Goal: Task Accomplishment & Management: Use online tool/utility

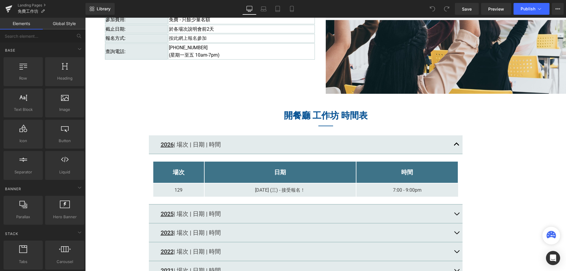
scroll to position [619, 0]
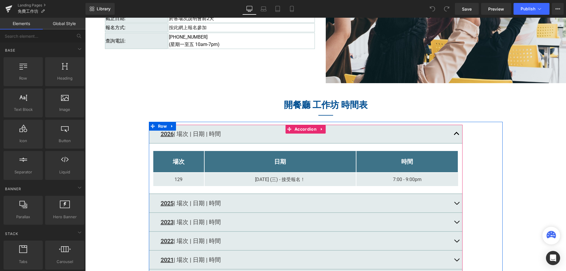
click at [454, 133] on button "button" at bounding box center [457, 134] width 12 height 18
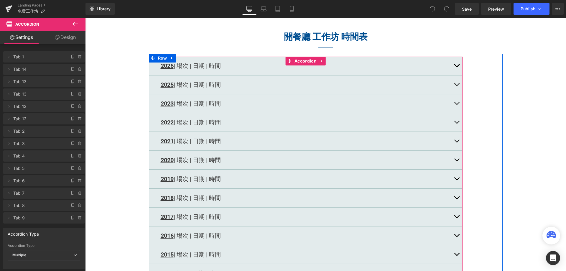
scroll to position [648, 0]
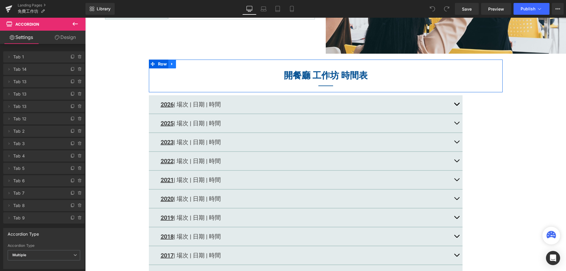
click at [170, 65] on icon at bounding box center [172, 64] width 4 height 4
click at [185, 63] on icon at bounding box center [187, 64] width 4 height 4
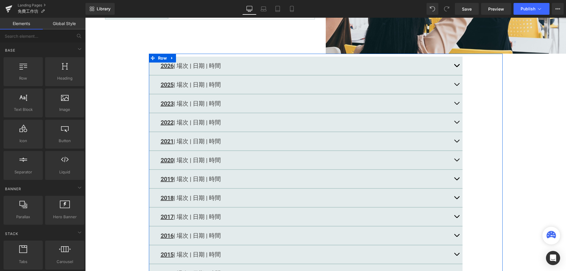
drag, startPoint x: 171, startPoint y: 59, endPoint x: 175, endPoint y: 58, distance: 3.8
click at [171, 59] on icon at bounding box center [172, 58] width 4 height 4
click at [185, 57] on icon at bounding box center [187, 58] width 4 height 4
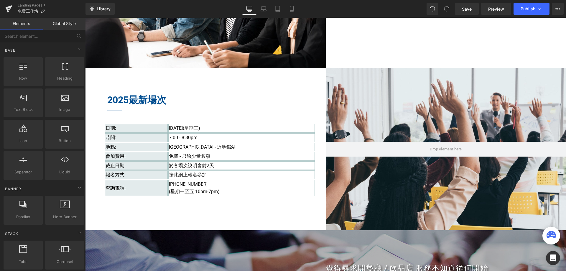
scroll to position [471, 0]
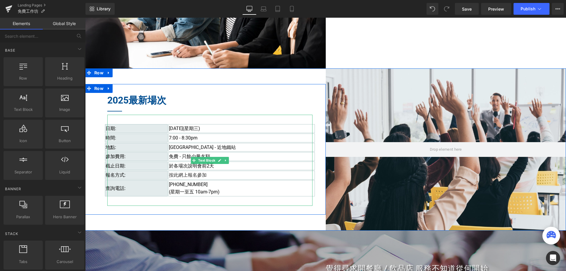
click at [200, 129] on span "[DATE](星期三)" at bounding box center [184, 129] width 31 height 6
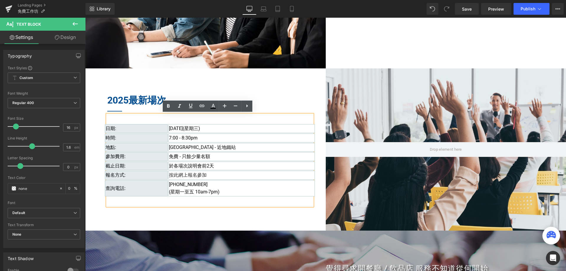
drag, startPoint x: 199, startPoint y: 137, endPoint x: 137, endPoint y: 127, distance: 63.1
click at [137, 127] on tbody "日期: [DATE](星期三) 時間: 7:00 - 8:30pm 地點: [GEOGRAPHIC_DATA] - 近地鐵站​ 參加費用: 免費 - 只餘少量…" at bounding box center [210, 160] width 210 height 72
click at [122, 127] on td "日期:" at bounding box center [136, 128] width 63 height 9
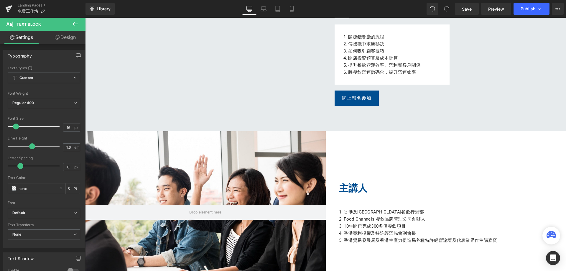
scroll to position [206, 0]
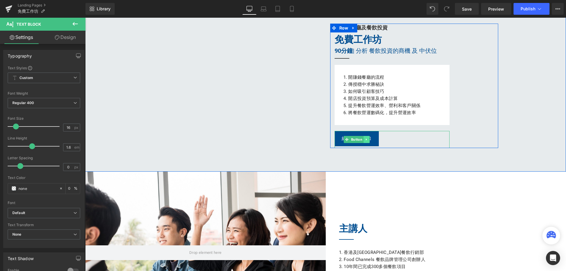
click at [363, 137] on link at bounding box center [366, 139] width 6 height 7
click at [362, 139] on icon at bounding box center [363, 139] width 3 height 3
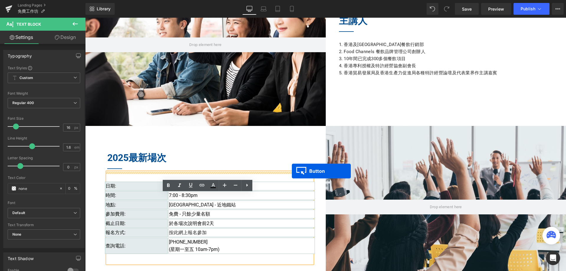
scroll to position [501, 0]
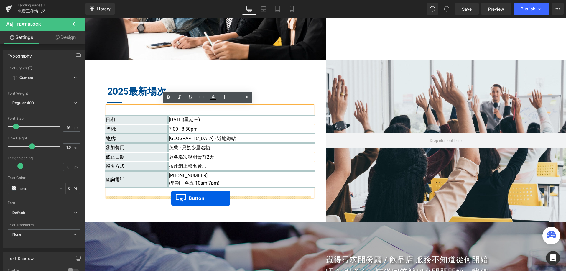
drag, startPoint x: 344, startPoint y: 161, endPoint x: 171, endPoint y: 198, distance: 176.9
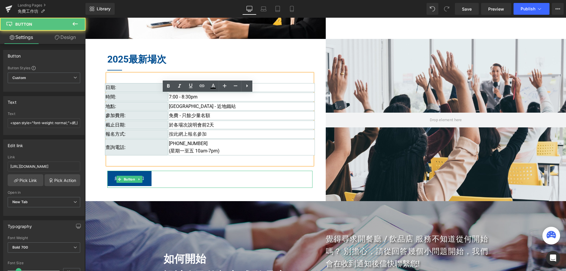
scroll to position [480, 0]
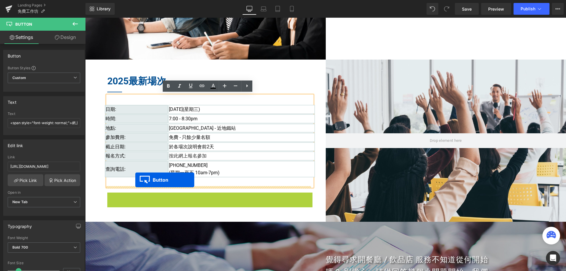
drag, startPoint x: 117, startPoint y: 198, endPoint x: 135, endPoint y: 180, distance: 26.0
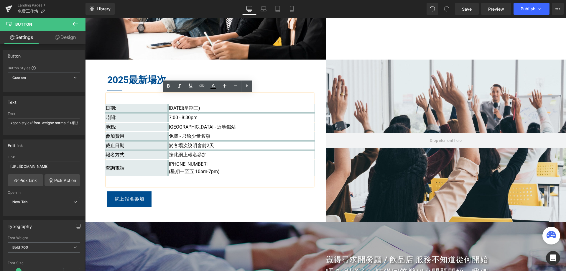
click at [96, 89] on div "2025最新場次 Heading Separator 日期: [DATE](星期三) 時間: 7:00 - 8:30pm 地點: [GEOGRAPHIC_DA…" at bounding box center [205, 141] width 240 height 154
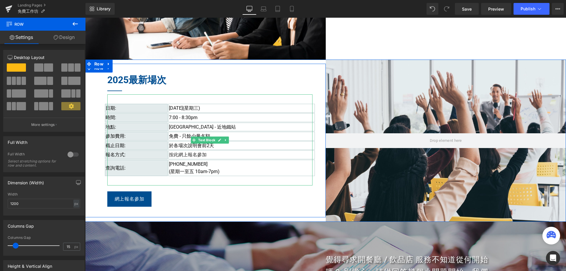
click at [115, 102] on div "日期: [DATE](星期三) 時間: 7:00 - 8:30pm 地點: [GEOGRAPHIC_DATA] - 近地鐵站​ 參加費用: 免費 - 只餘少量…" at bounding box center [209, 139] width 205 height 91
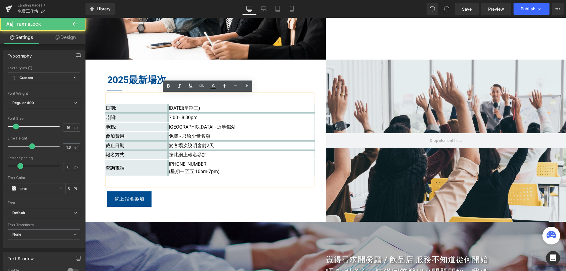
click at [108, 107] on span "日期:" at bounding box center [110, 108] width 11 height 6
drag, startPoint x: 104, startPoint y: 108, endPoint x: 222, endPoint y: 109, distance: 118.5
click at [222, 109] on tr "日期: [DATE](星期三)" at bounding box center [210, 108] width 210 height 9
drag, startPoint x: 141, startPoint y: 118, endPoint x: 205, endPoint y: 115, distance: 63.2
click at [205, 115] on tr "時間: 7:00 - 8:30pm" at bounding box center [210, 117] width 210 height 9
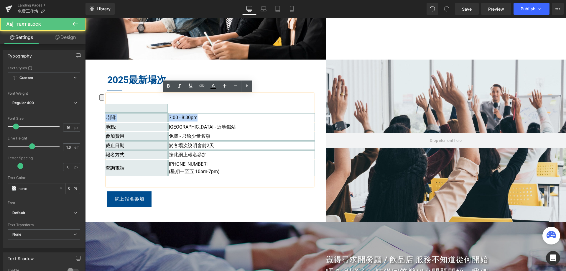
drag, startPoint x: 104, startPoint y: 116, endPoint x: 223, endPoint y: 118, distance: 118.5
click at [223, 118] on tr "時間: 7:00 - 8:30pm" at bounding box center [210, 117] width 210 height 9
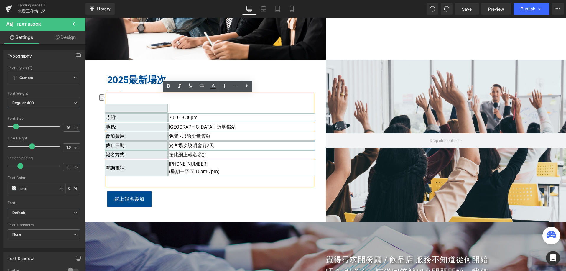
click at [147, 108] on td "To enrich screen reader interactions, please activate Accessibility in Grammarl…" at bounding box center [136, 108] width 63 height 9
click at [100, 107] on div "2025最新場次 Heading Separator 時間: 7:00 - 8:30pm 地點: [GEOGRAPHIC_DATA] - 近地鐵站​ 參加費用…" at bounding box center [205, 141] width 240 height 154
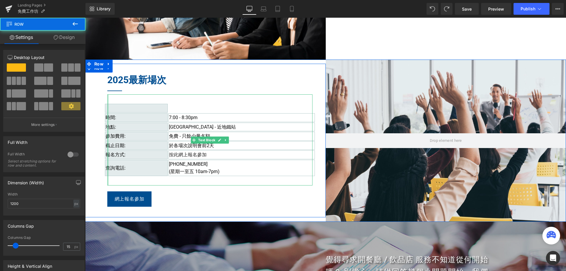
click at [107, 108] on div at bounding box center [107, 139] width 1 height 91
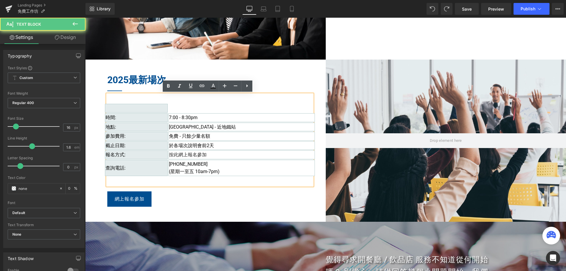
click at [110, 108] on td "To enrich screen reader interactions, please activate Accessibility in Grammarl…" at bounding box center [136, 108] width 63 height 9
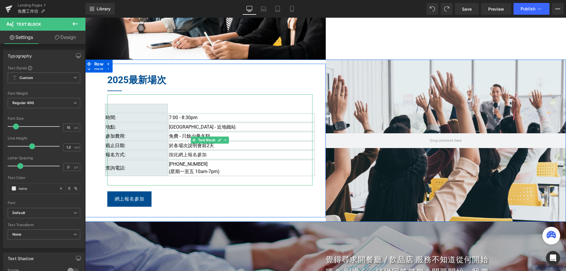
click at [116, 98] on div "時間: 7:00 - 8:30pm 地點: [GEOGRAPHIC_DATA] - 近地鐵站​ 參加費用: 免費 - 只餘少量名額 截止日期: 於各場次說明會…" at bounding box center [209, 139] width 205 height 91
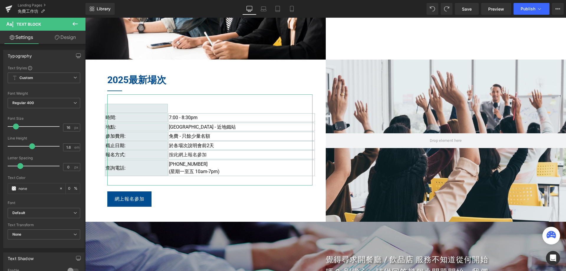
click at [62, 36] on link "Design" at bounding box center [65, 37] width 43 height 13
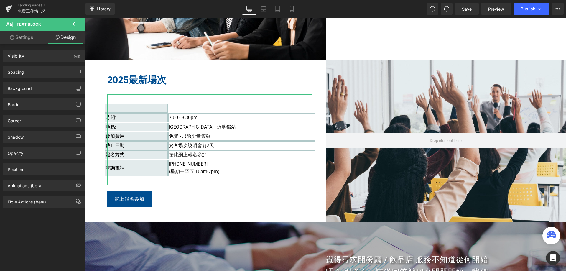
click at [75, 27] on icon at bounding box center [75, 23] width 7 height 7
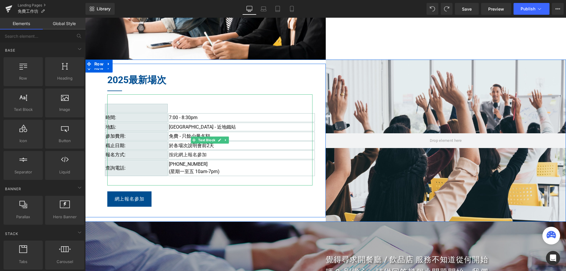
click at [105, 108] on td "To enrich screen reader interactions, please activate Accessibility in Grammarl…" at bounding box center [136, 108] width 63 height 9
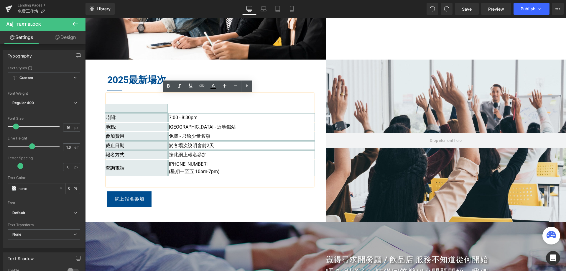
drag, startPoint x: 142, startPoint y: 117, endPoint x: 223, endPoint y: 176, distance: 100.4
click at [223, 176] on table "時間: 7:00 - 8:30pm 地點: [GEOGRAPHIC_DATA] - 近地鐵站​ 參加費用: 免費 - 只餘少量名額 截止日期: 於各場次說明會…" at bounding box center [209, 139] width 211 height 73
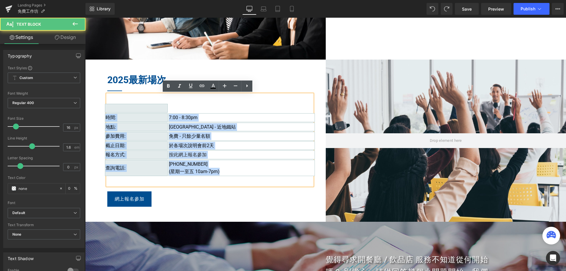
drag, startPoint x: 104, startPoint y: 118, endPoint x: 240, endPoint y: 175, distance: 148.2
click at [240, 175] on tbody "時間: 7:00 - 8:30pm 地點: [GEOGRAPHIC_DATA] - 近地鐵站​ 參加費用: 免費 - 只餘少量名額 截止日期: 於各場次說明會…" at bounding box center [210, 140] width 210 height 72
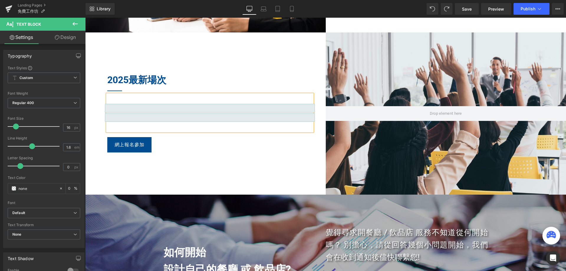
click at [148, 103] on table "To enrich screen reader interactions, please activate Accessibility in Grammarl…" at bounding box center [209, 112] width 211 height 19
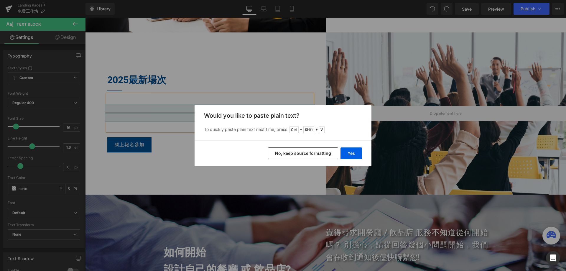
drag, startPoint x: 330, startPoint y: 154, endPoint x: 244, endPoint y: 136, distance: 87.8
click at [330, 154] on button "No, keep source formatting" at bounding box center [303, 153] width 70 height 12
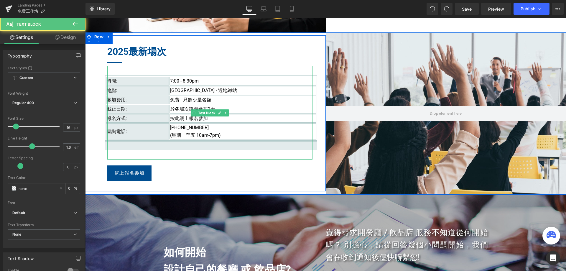
click at [118, 146] on td "To enrich screen reader interactions, please activate Accessibility in Grammarl…" at bounding box center [211, 145] width 212 height 9
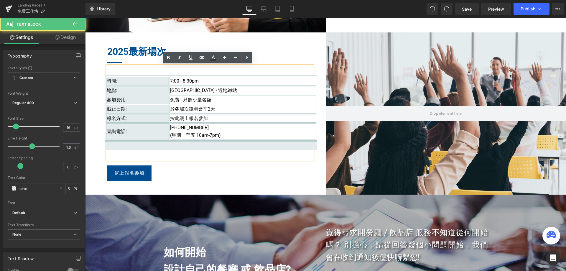
click at [99, 145] on div "2025最新場次 Heading Separator 時間: 7:00 - 8:30pm 地點: [GEOGRAPHIC_DATA] - 近地鐵站​ 參加費用…" at bounding box center [205, 113] width 240 height 156
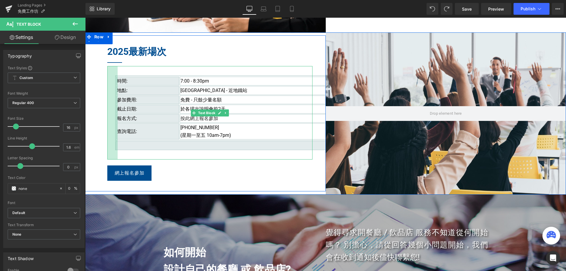
drag, startPoint x: 106, startPoint y: 145, endPoint x: 116, endPoint y: 146, distance: 10.4
click at [116, 146] on div "時間: 7:00 - 8:30pm 地點: [GEOGRAPHIC_DATA] - 近地鐵站​ 參加費用: 免費 - 只餘少量名額 截止日期: 於各場次說明會…" at bounding box center [209, 112] width 205 height 93
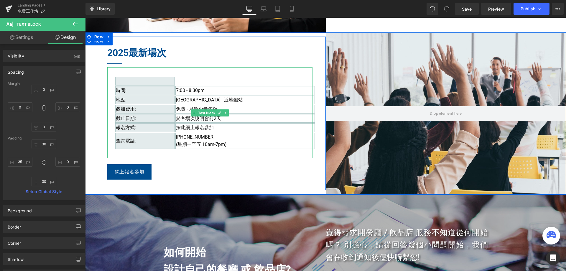
click at [177, 80] on table "時間: 7:00 - 8:30pm 地點: [GEOGRAPHIC_DATA] - 近地鐵站​ 參加費用: 免費 - 只餘少量名額 截止日期: 於各場次說明會…" at bounding box center [215, 112] width 201 height 73
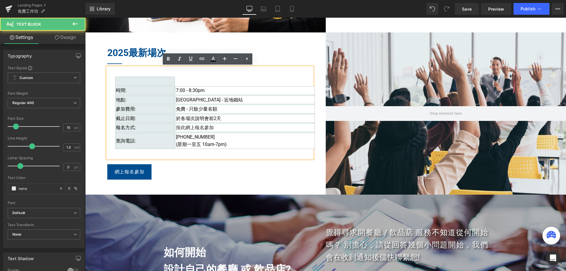
click at [167, 80] on td "To enrich screen reader interactions, please activate Accessibility in Grammarl…" at bounding box center [145, 81] width 60 height 9
drag, startPoint x: 159, startPoint y: 79, endPoint x: 203, endPoint y: 79, distance: 44.5
click at [203, 79] on table "時間: 7:00 - 8:30pm 地點: [GEOGRAPHIC_DATA] - 近地鐵站​ 參加費用: 免費 - 只餘少量名額 截止日期: 於各場次說明會…" at bounding box center [215, 112] width 201 height 73
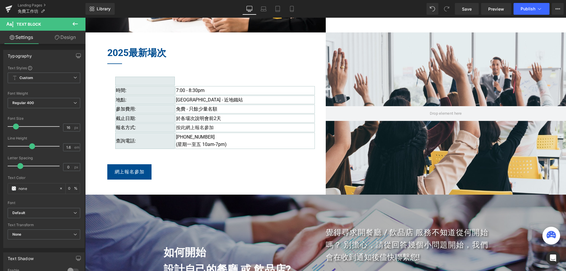
click at [74, 25] on icon at bounding box center [74, 24] width 5 height 4
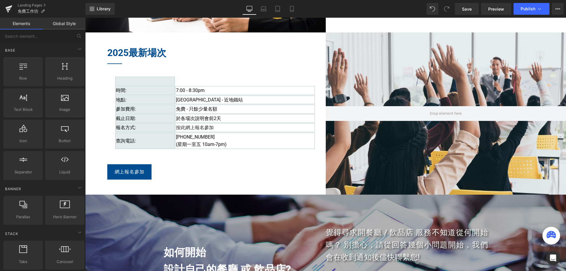
click at [100, 84] on div "2025最新場次 Heading Separator 時間: 7:00 - 8:30pm 地點: [GEOGRAPHIC_DATA] - 近地鐵站​ 參加費用…" at bounding box center [205, 114] width 240 height 154
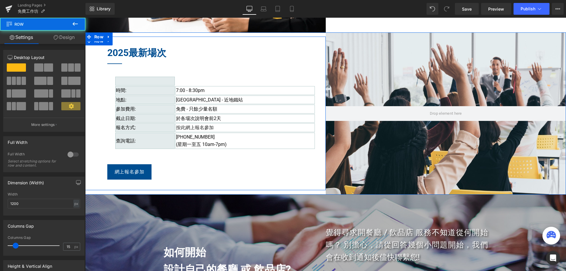
click at [109, 83] on div "時間: 7:00 - 8:30pm 地點: [GEOGRAPHIC_DATA] - 近地鐵站​ 參加費用: 免費 - 只餘少量名額 截止日期: 於各場次說明會…" at bounding box center [209, 112] width 205 height 91
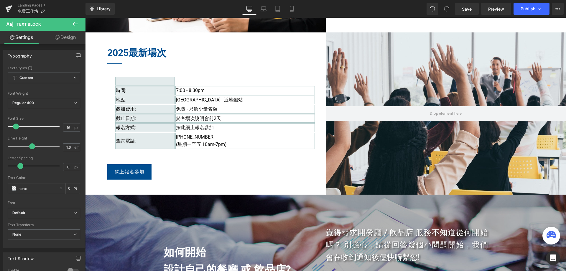
click at [70, 38] on link "Design" at bounding box center [65, 37] width 43 height 13
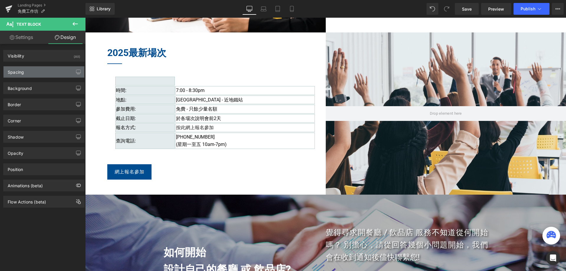
click at [53, 69] on div "Spacing" at bounding box center [44, 71] width 81 height 11
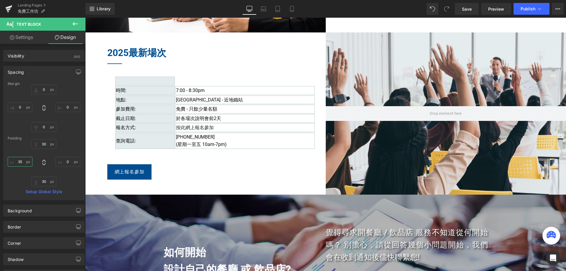
click at [24, 164] on input "35" at bounding box center [20, 162] width 25 height 10
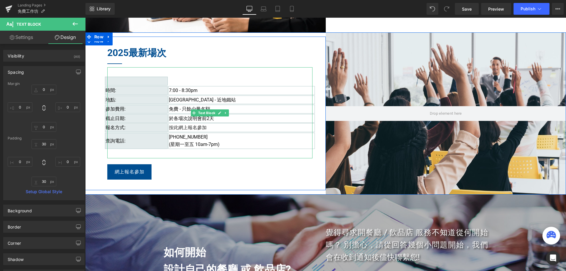
click at [156, 79] on td "To enrich screen reader interactions, please activate Accessibility in Grammarl…" at bounding box center [136, 81] width 63 height 9
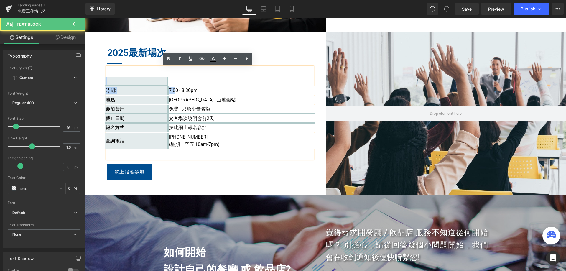
drag, startPoint x: 161, startPoint y: 81, endPoint x: 174, endPoint y: 86, distance: 14.2
click at [174, 86] on tbody "時間: 7:00 - 8:30pm 地點: [GEOGRAPHIC_DATA] - 近地鐵站​ 參加費用: 免費 - 只餘少量名額 截止日期: 於各場次說明會…" at bounding box center [210, 113] width 210 height 72
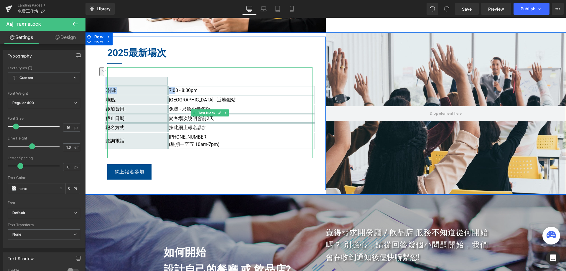
click at [140, 88] on td "時間:" at bounding box center [136, 90] width 63 height 9
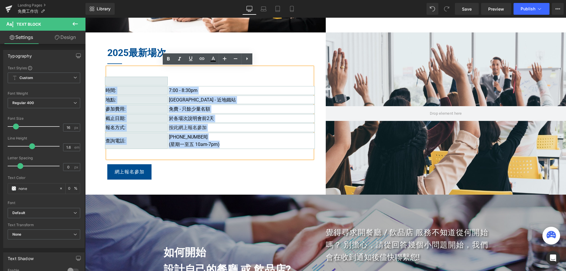
drag, startPoint x: 104, startPoint y: 91, endPoint x: 234, endPoint y: 144, distance: 140.1
click at [234, 144] on tbody "時間: 7:00 - 8:30pm 地點: [GEOGRAPHIC_DATA] - 近地鐵站​ 參加費用: 免費 - 只餘少量名額 截止日期: 於各場次說明會…" at bounding box center [210, 113] width 210 height 72
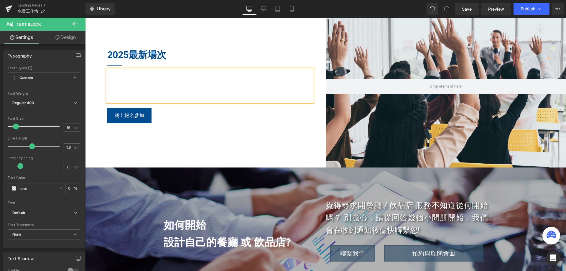
scroll to position [537, 0]
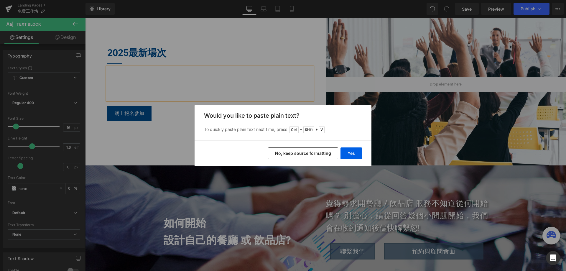
click at [327, 155] on button "No, keep source formatting" at bounding box center [303, 153] width 70 height 12
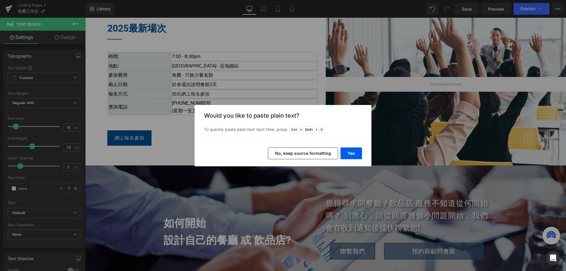
scroll to position [512, 0]
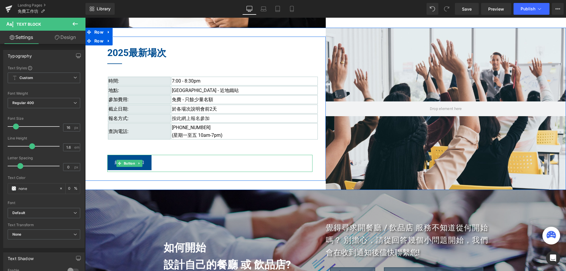
click at [268, 161] on div "網上報名參加​" at bounding box center [209, 163] width 205 height 17
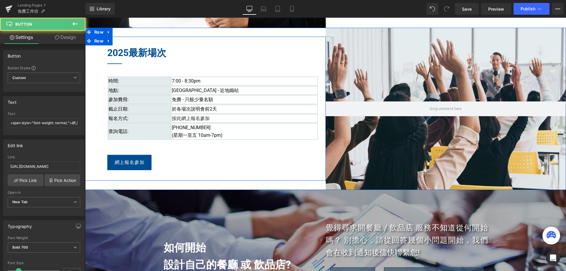
click at [85, 18] on div at bounding box center [85, 18] width 0 height 0
click at [284, 149] on div "2025最新場次 Heading Separator 時間: 7:00 - 8:30pm 地點: [GEOGRAPHIC_DATA] - 近地鐵站​ 參加費用…" at bounding box center [210, 108] width 214 height 126
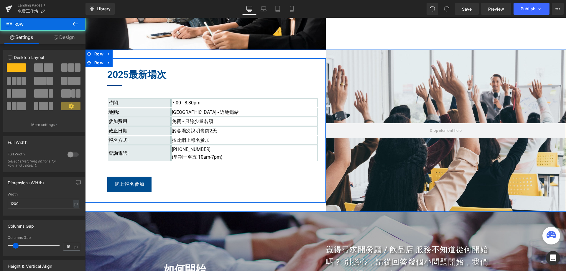
scroll to position [483, 0]
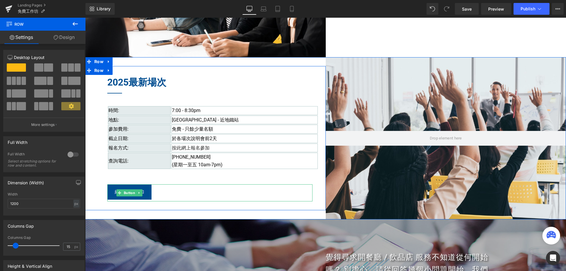
drag, startPoint x: 124, startPoint y: 192, endPoint x: 109, endPoint y: 169, distance: 27.6
click at [124, 192] on span "Button" at bounding box center [130, 192] width 14 height 7
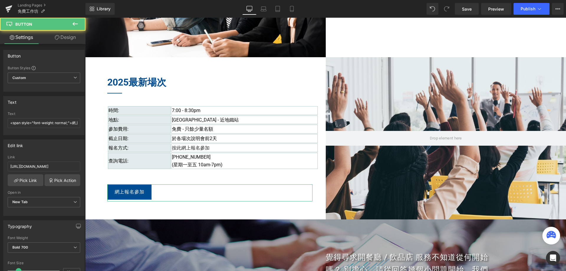
click at [60, 42] on link "Design" at bounding box center [65, 37] width 43 height 13
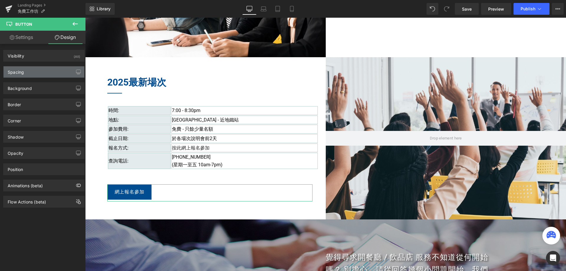
click at [42, 75] on div "Spacing" at bounding box center [44, 71] width 81 height 11
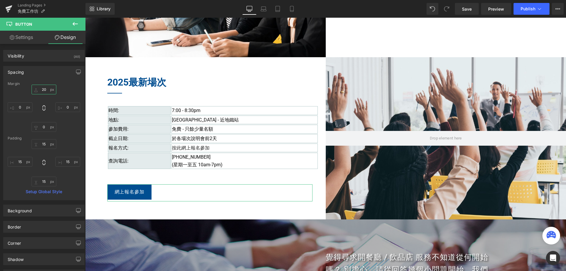
click at [46, 89] on input "20" at bounding box center [44, 90] width 25 height 10
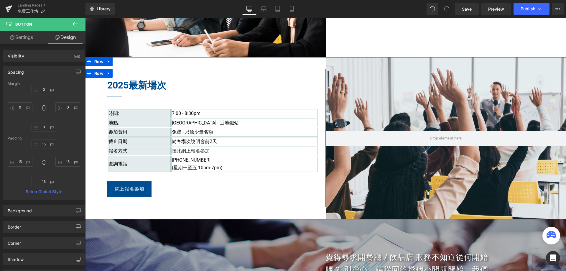
click at [97, 169] on div "2025最新場次 Heading Separator 時間: 7:00 - 8:30pm 地點: [GEOGRAPHIC_DATA] - 近地鐵站​ 參加費用…" at bounding box center [205, 138] width 240 height 138
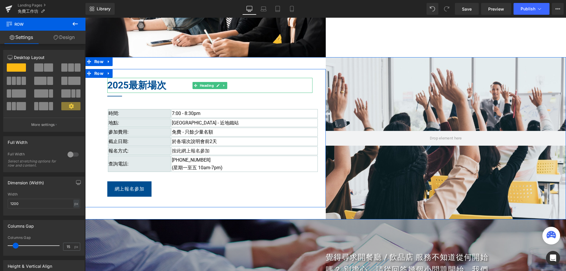
click at [126, 84] on h2 "2025最新場次" at bounding box center [209, 85] width 205 height 15
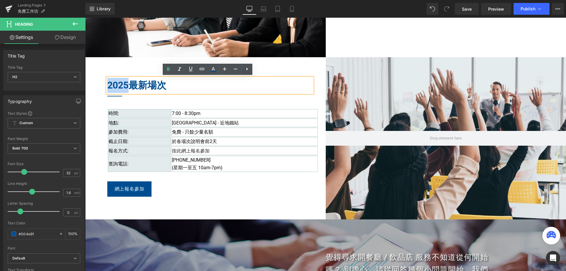
click at [107, 85] on h2 "2025最新場次" at bounding box center [209, 85] width 205 height 15
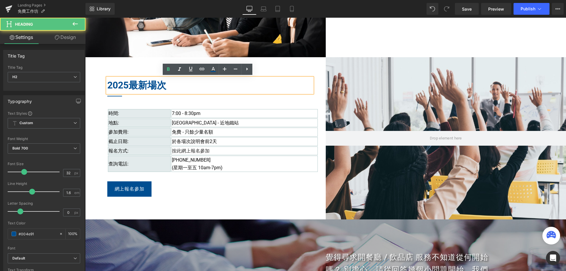
click at [149, 86] on h2 "2025最新場次" at bounding box center [209, 85] width 205 height 15
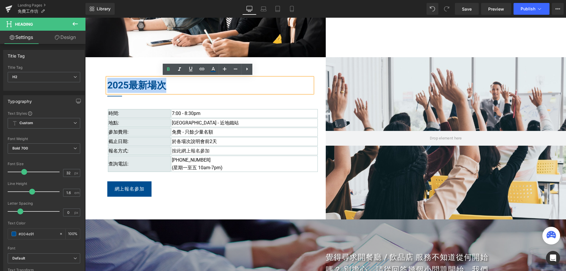
drag, startPoint x: 166, startPoint y: 85, endPoint x: 107, endPoint y: 85, distance: 59.2
click at [107, 85] on h2 "2025最新場次" at bounding box center [209, 85] width 205 height 15
click at [131, 84] on h2 "2025最新場次" at bounding box center [209, 85] width 205 height 15
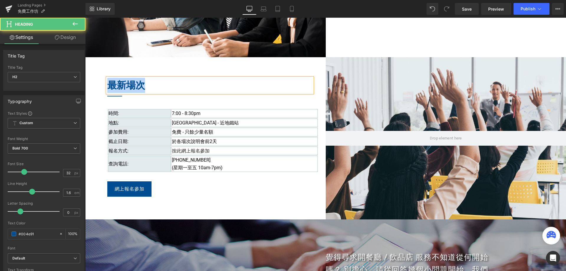
drag, startPoint x: 108, startPoint y: 85, endPoint x: 156, endPoint y: 90, distance: 48.4
click at [156, 90] on h2 "最新場次" at bounding box center [209, 85] width 205 height 15
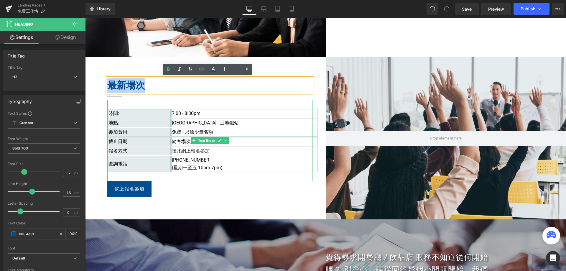
click at [146, 108] on div "時間: 7:00 - 8:30pm 地點: [GEOGRAPHIC_DATA] - 近地鐵站​ 參加費用: 免費 - 只餘少量名額 截止日期: 於各場次說明會…" at bounding box center [209, 141] width 205 height 82
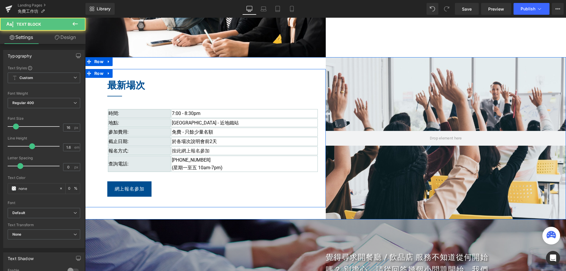
click at [92, 100] on div "最新場次 Heading Separator 時間: 7:00 - 8:30pm 地點: [GEOGRAPHIC_DATA] - 近地鐵站​ 參加費用: 免費…" at bounding box center [205, 138] width 240 height 138
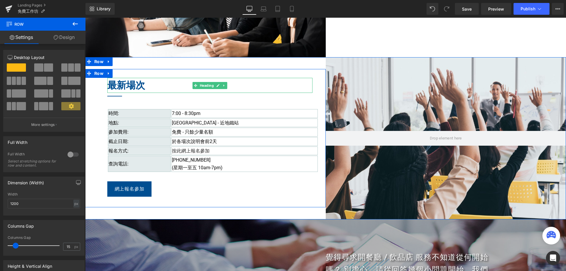
click at [146, 88] on h2 "最新場次" at bounding box center [209, 85] width 205 height 15
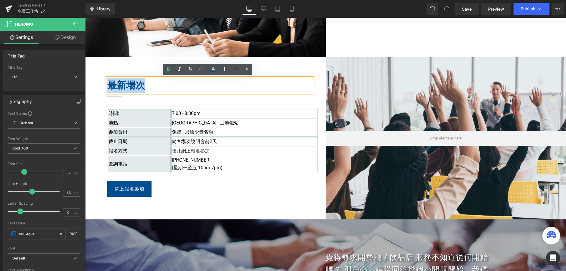
drag, startPoint x: 151, startPoint y: 87, endPoint x: 108, endPoint y: 86, distance: 42.4
click at [108, 86] on h2 "最新場次" at bounding box center [209, 85] width 205 height 15
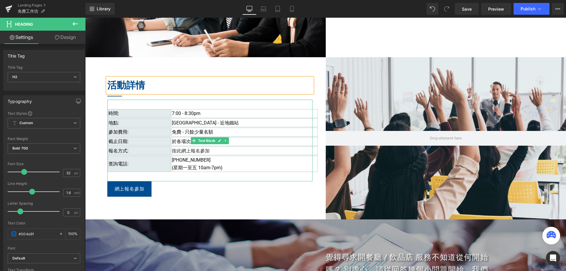
click at [141, 177] on div "時間: 7:00 - 8:30pm 地點: [GEOGRAPHIC_DATA] - 近地鐵站​ 參加費用: 免費 - 只餘少量名額 截止日期: 於各場次說明會…" at bounding box center [209, 141] width 205 height 82
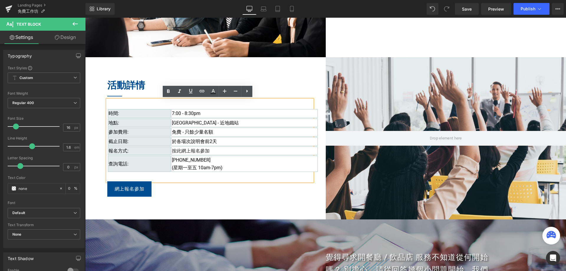
click at [120, 113] on td "時間:" at bounding box center [139, 113] width 63 height 9
click at [436, 7] on span at bounding box center [432, 9] width 8 height 8
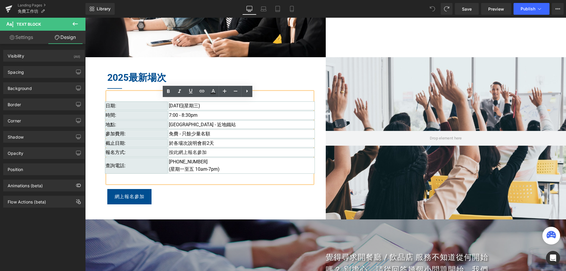
click at [200, 108] on span "[DATE](星期三)" at bounding box center [184, 106] width 31 height 6
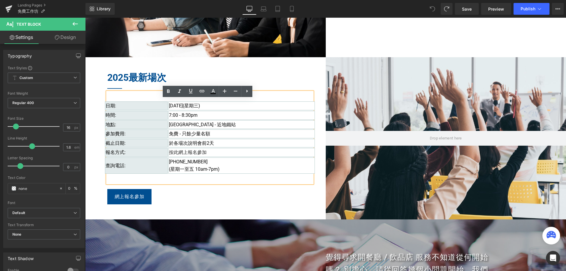
drag, startPoint x: 222, startPoint y: 106, endPoint x: 167, endPoint y: 106, distance: 55.4
click at [168, 106] on td "[DATE](星期三)" at bounding box center [241, 105] width 146 height 9
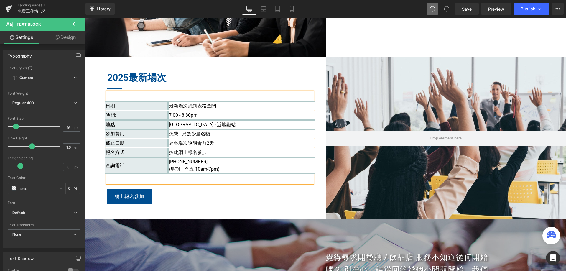
click at [194, 108] on span "最新場次請到表格查閱" at bounding box center [192, 106] width 47 height 6
click at [203, 106] on span "最新場次請到 表格查閱" at bounding box center [193, 106] width 48 height 6
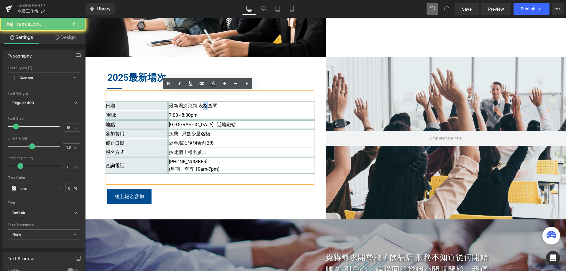
click at [204, 106] on span "最新場次請到 表格查閱" at bounding box center [193, 106] width 48 height 6
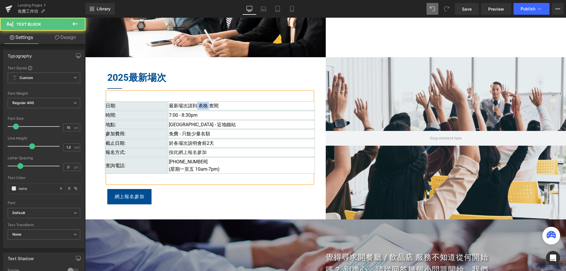
drag, startPoint x: 196, startPoint y: 107, endPoint x: 206, endPoint y: 108, distance: 10.4
click at [207, 107] on span "最新場次請到 表格 查閱" at bounding box center [194, 106] width 50 height 6
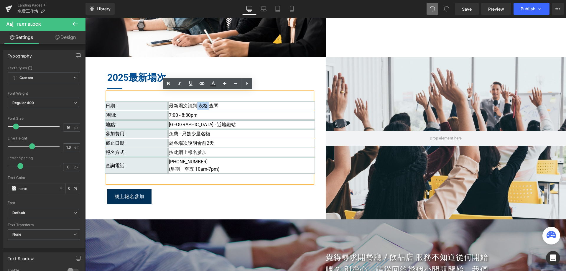
click at [128, 198] on div "網上報名參加​ Button" at bounding box center [209, 197] width 205 height 17
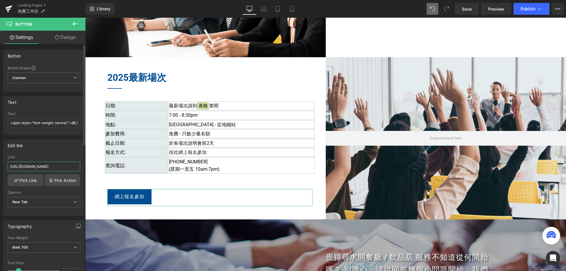
click at [58, 168] on input "[URL][DOMAIN_NAME]" at bounding box center [44, 166] width 72 height 10
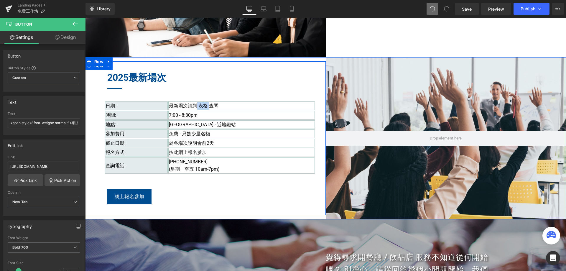
click at [215, 105] on span "最新場次請到 表格 查閱" at bounding box center [194, 106] width 50 height 6
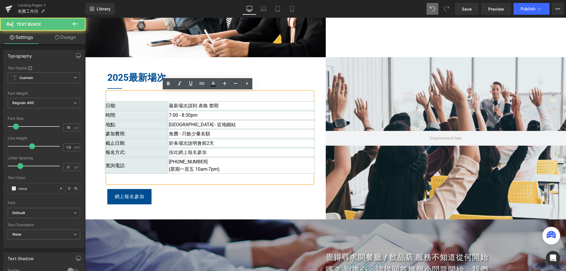
click at [199, 106] on span "最新場次請到 表格 查閱" at bounding box center [194, 106] width 50 height 6
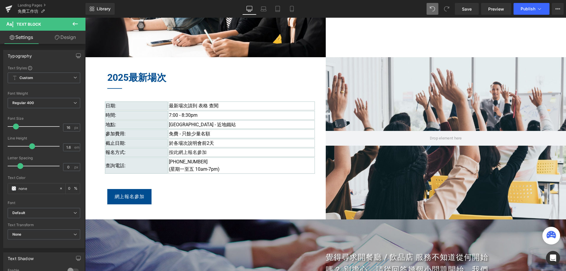
click at [126, 75] on h2 "2025最新場次" at bounding box center [209, 77] width 205 height 15
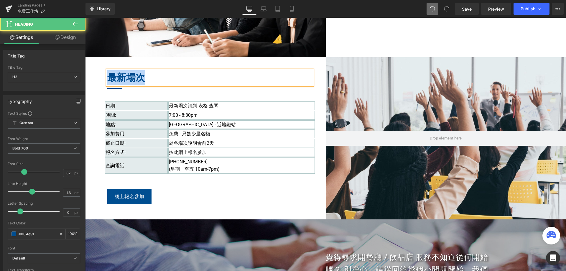
drag, startPoint x: 148, startPoint y: 76, endPoint x: 108, endPoint y: 76, distance: 40.7
click at [108, 76] on h2 "最新場次" at bounding box center [209, 77] width 205 height 15
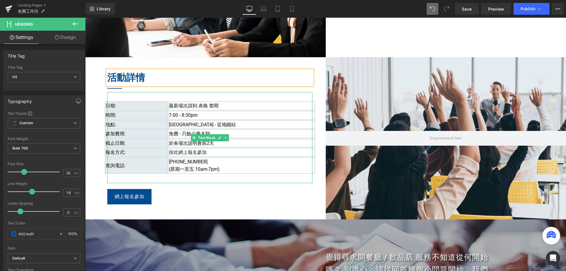
scroll to position [512, 0]
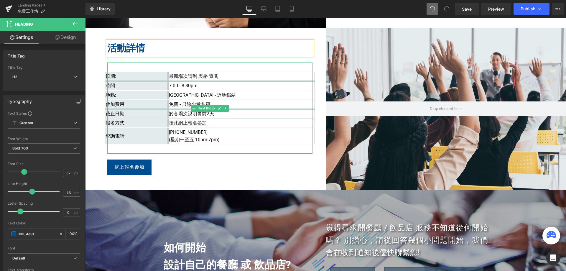
click at [177, 123] on link "按此網上報名參加​" at bounding box center [188, 123] width 38 height 6
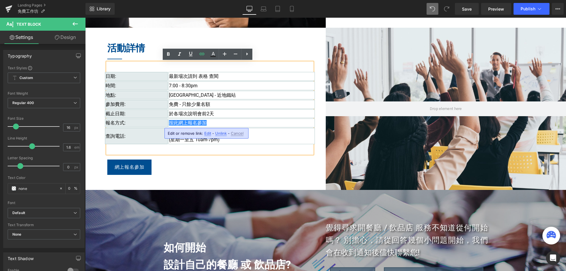
click at [205, 134] on span "Edit" at bounding box center [207, 133] width 7 height 5
click at [219, 135] on input "[URL][DOMAIN_NAME]" at bounding box center [201, 135] width 91 height 15
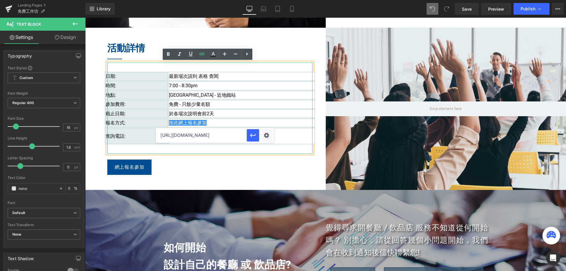
click at [224, 121] on td "按此網上報名參加​" at bounding box center [241, 122] width 146 height 9
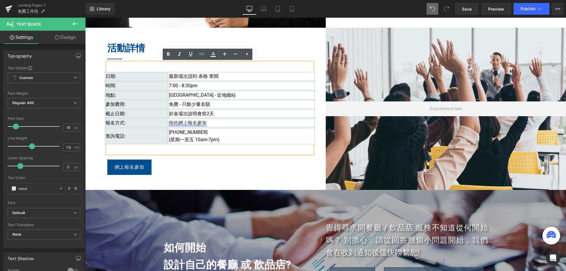
click at [171, 123] on link "按此網上報名參加​" at bounding box center [188, 123] width 38 height 6
drag, startPoint x: 167, startPoint y: 122, endPoint x: 203, endPoint y: 124, distance: 35.7
click at [203, 124] on link "按此網上報名參加​" at bounding box center [188, 123] width 38 height 6
click at [224, 124] on td "按此網上報名參加​" at bounding box center [241, 122] width 146 height 9
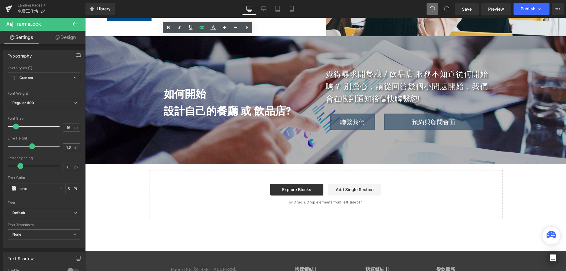
scroll to position [537, 0]
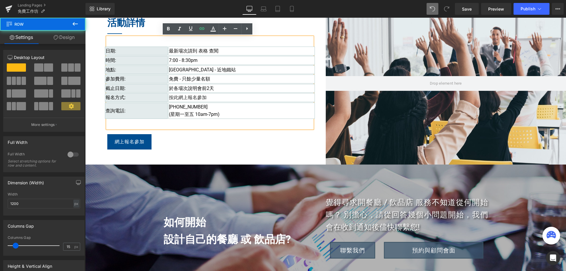
click at [305, 155] on div "活動詳情 Heading Separator 日期: 最新場次請到 表格 查閱 時間: 7:00 - 8:30pm 地點: [GEOGRAPHIC_DATA]…" at bounding box center [205, 83] width 240 height 154
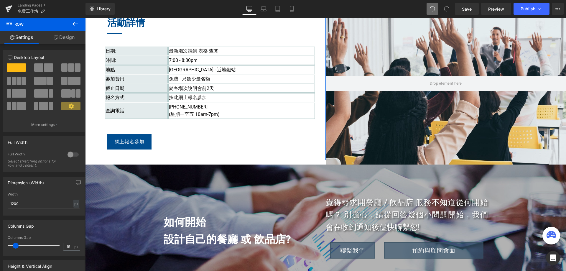
click at [64, 37] on link "Design" at bounding box center [64, 37] width 43 height 13
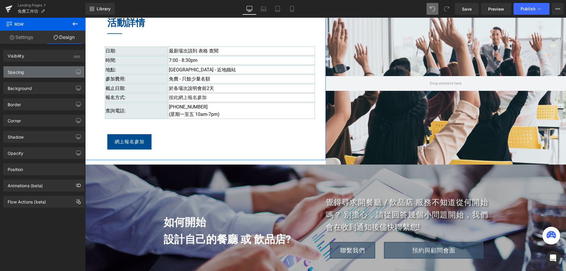
click at [50, 76] on div "Spacing" at bounding box center [44, 71] width 81 height 11
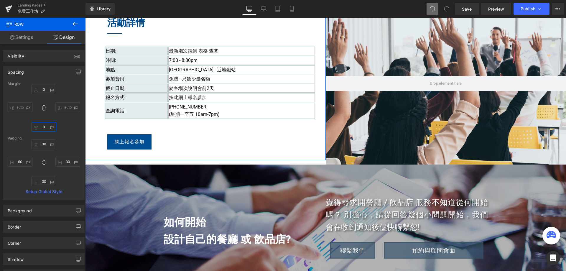
click at [45, 127] on input "0" at bounding box center [44, 127] width 25 height 10
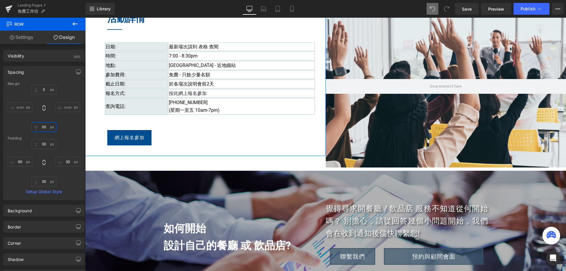
type input "5"
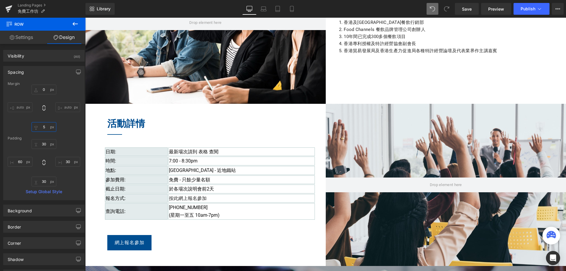
scroll to position [390, 0]
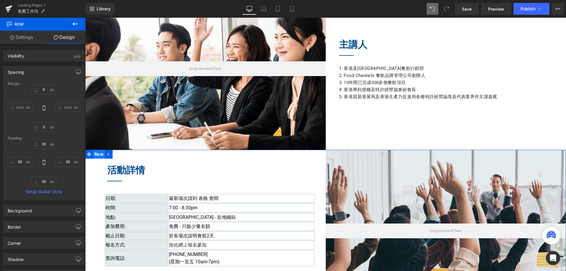
click at [98, 154] on span "Row" at bounding box center [99, 154] width 12 height 9
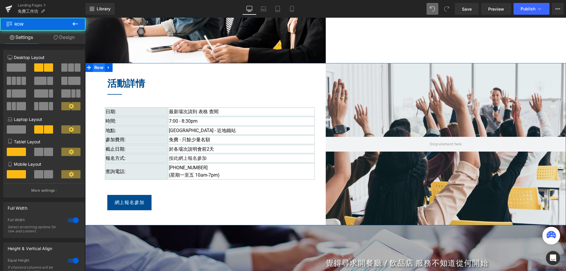
scroll to position [479, 0]
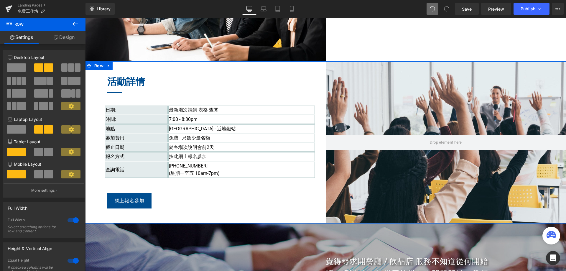
click at [62, 40] on link "Design" at bounding box center [64, 37] width 43 height 13
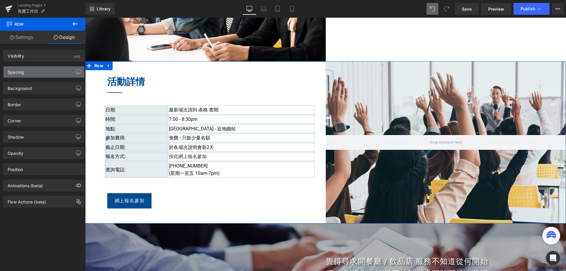
click at [47, 73] on div "Spacing" at bounding box center [44, 71] width 81 height 11
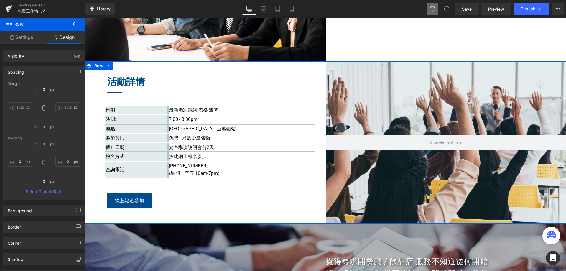
click at [43, 127] on input "text" at bounding box center [44, 127] width 25 height 10
type input "50"
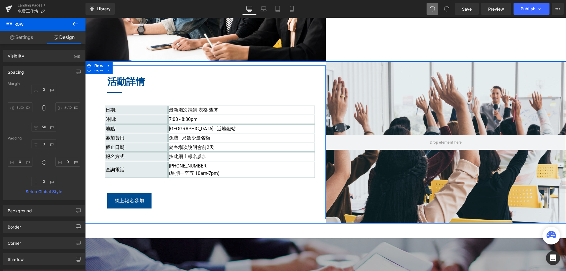
click at [179, 214] on div "活動詳情 Heading Separator 日期: 最新場次請到 表格 查閱 時間: 7:00 - 8:30pm 地點: [GEOGRAPHIC_DATA]…" at bounding box center [205, 142] width 240 height 154
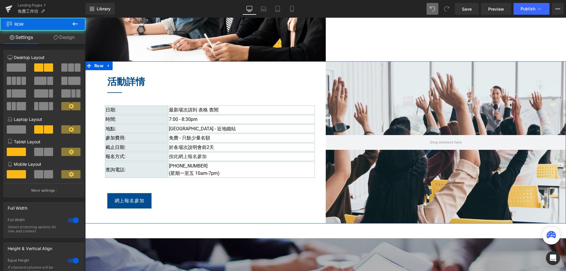
click at [115, 63] on div "活動詳情 Heading Separator 日期: 最新場次請到 表格 查閱 時間: 7:00 - 8:30pm 地點: [GEOGRAPHIC_DATA]…" at bounding box center [205, 142] width 240 height 162
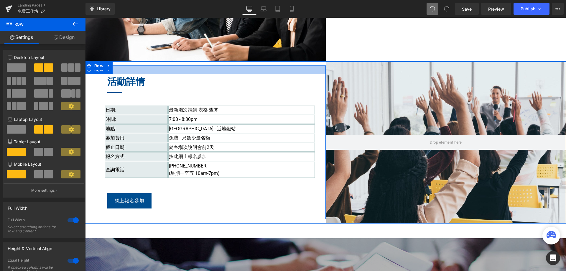
click at [152, 73] on div at bounding box center [205, 69] width 240 height 9
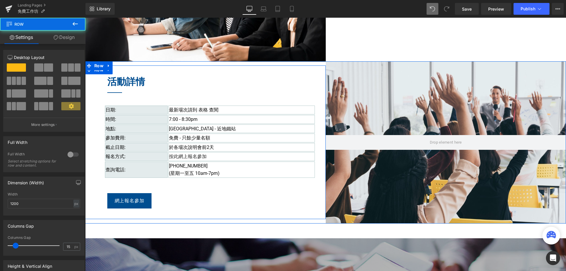
click at [154, 70] on div at bounding box center [205, 69] width 240 height 9
click at [152, 79] on h2 "活動詳情" at bounding box center [209, 81] width 205 height 15
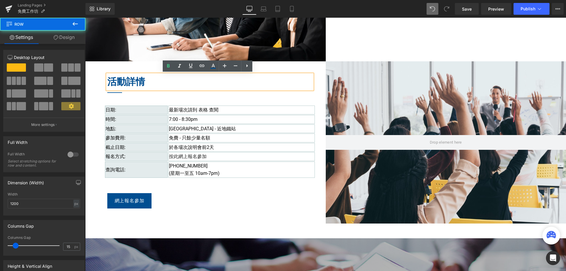
click at [95, 85] on div "活動詳情 Heading Separator 日期: 最新場次請到 表格 查閱 時間: 7:00 - 8:30pm 地點: [GEOGRAPHIC_DATA]…" at bounding box center [205, 142] width 240 height 154
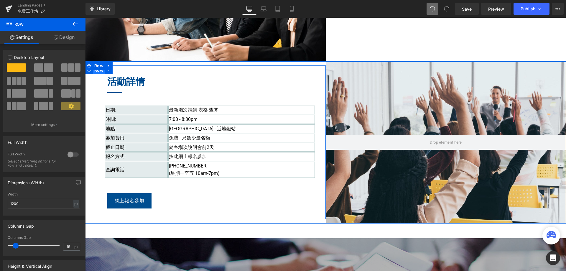
click at [98, 70] on span "Row" at bounding box center [99, 70] width 12 height 9
click at [96, 62] on span "Row" at bounding box center [99, 65] width 12 height 9
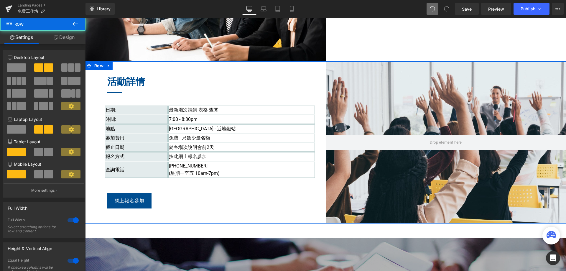
click at [66, 37] on link "Design" at bounding box center [64, 37] width 43 height 13
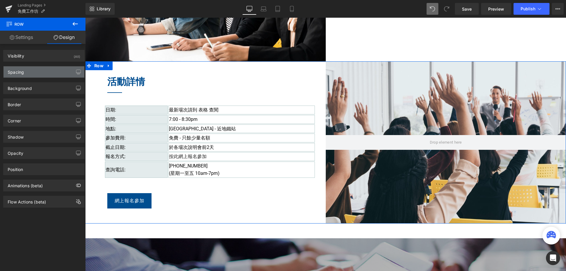
click at [53, 75] on div "Spacing" at bounding box center [44, 71] width 81 height 11
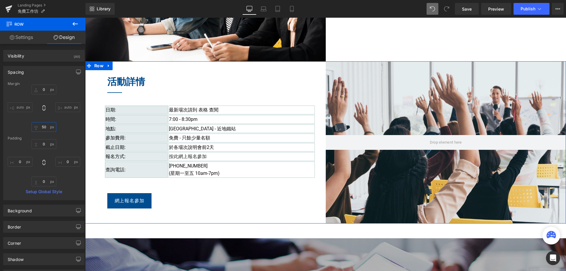
click at [42, 125] on input "50" at bounding box center [44, 127] width 25 height 10
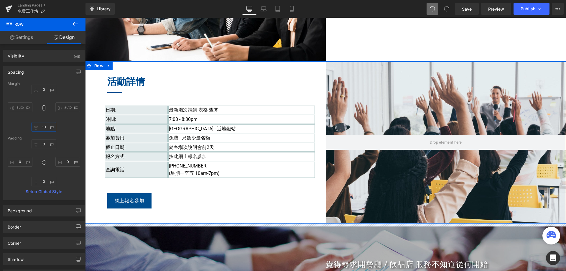
type input "100"
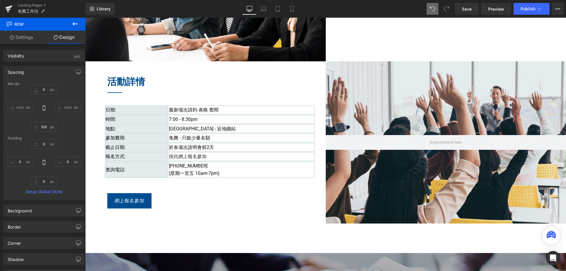
click at [368, 237] on div "Food Channels 開餐廳工作坊 Heading Design & Build | Restaurant | Seminar Heading Hero…" at bounding box center [325, 14] width 481 height 841
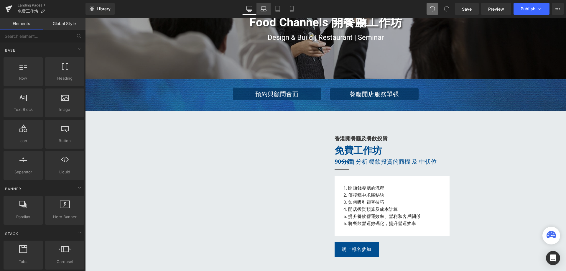
scroll to position [0, 0]
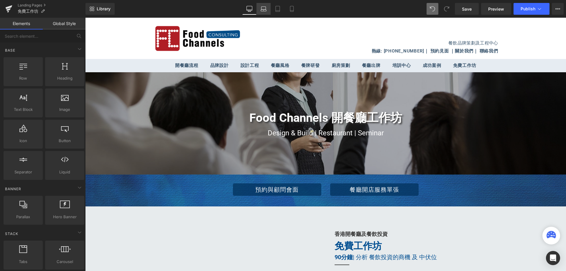
click at [265, 11] on icon at bounding box center [263, 9] width 6 height 6
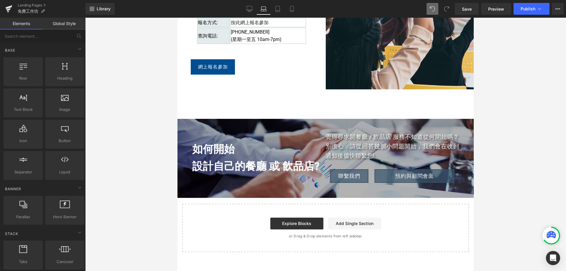
scroll to position [619, 0]
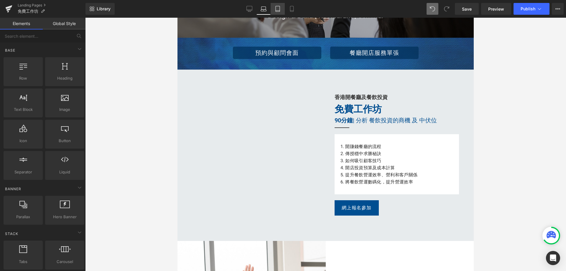
click at [278, 9] on icon at bounding box center [278, 9] width 6 height 6
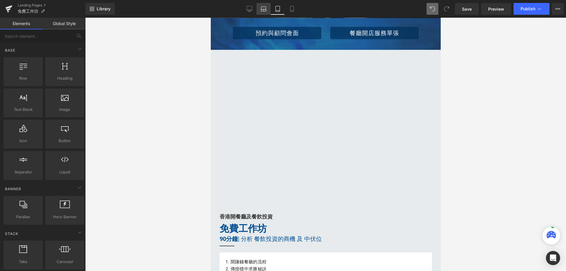
click at [261, 9] on icon at bounding box center [263, 9] width 6 height 6
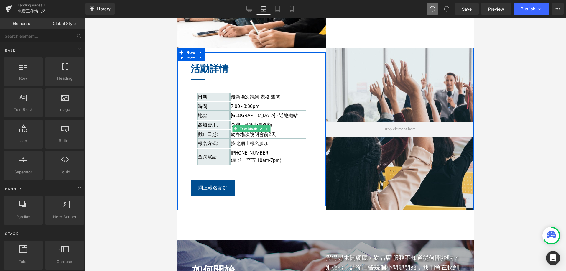
scroll to position [405, 0]
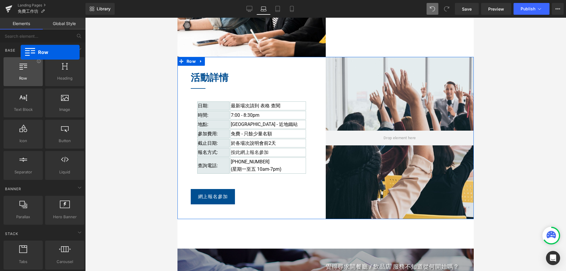
drag, startPoint x: 13, startPoint y: 73, endPoint x: 8, endPoint y: 66, distance: 8.5
click at [8, 66] on div at bounding box center [23, 68] width 36 height 13
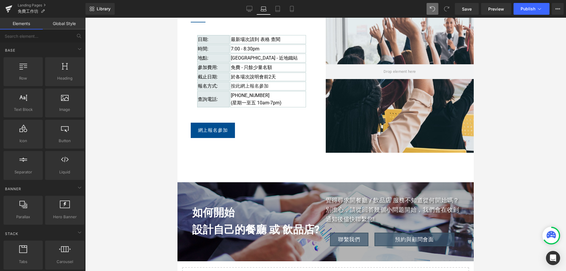
scroll to position [523, 0]
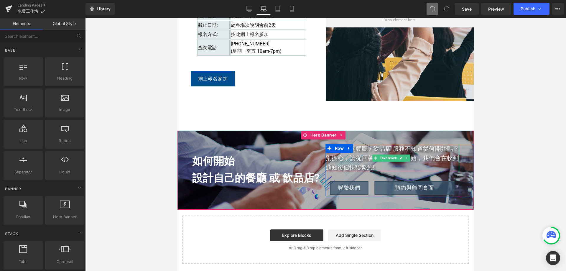
click at [354, 154] on p "覺得尋求開餐廳 / 飲品店 服務不知道從何開始嗎？ 別擔心，請從回答幾個小問題開始，我們會在收到通知後儘快聯繫您!" at bounding box center [392, 158] width 133 height 28
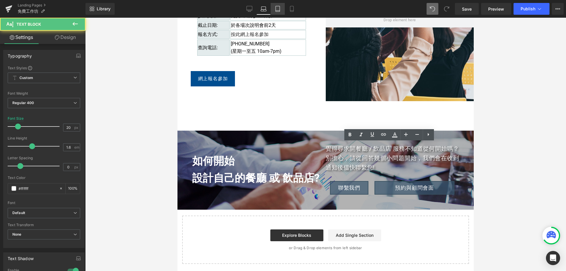
click at [281, 12] on link "Tablet" at bounding box center [278, 9] width 14 height 12
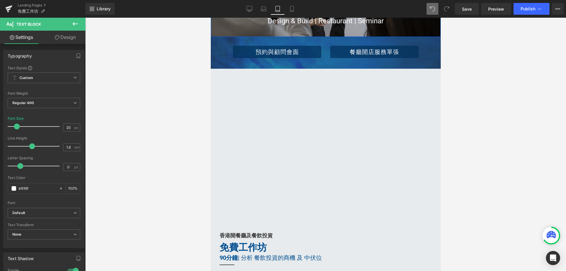
scroll to position [0, 0]
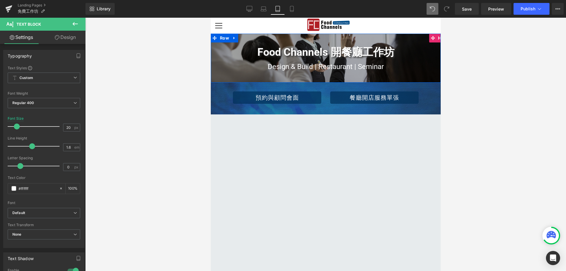
click at [277, 10] on icon at bounding box center [278, 9] width 6 height 6
click at [292, 10] on icon at bounding box center [292, 9] width 6 height 6
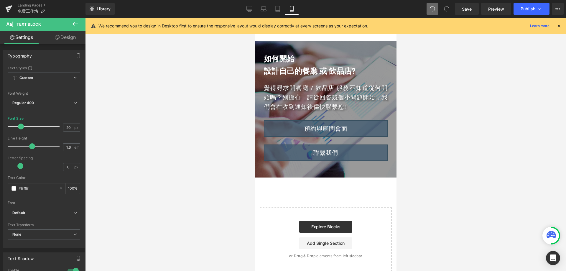
scroll to position [992, 0]
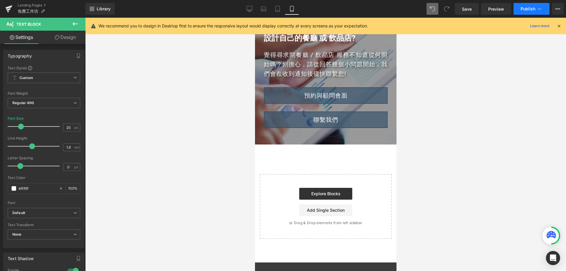
click at [533, 12] on button "Publish" at bounding box center [531, 9] width 36 height 12
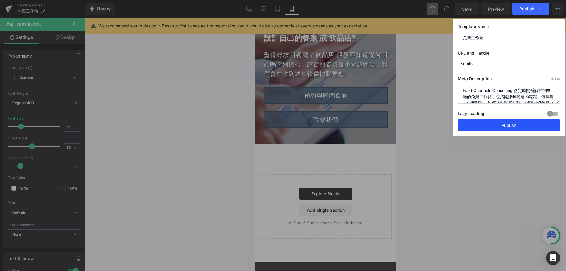
click at [505, 124] on button "Publish" at bounding box center [509, 125] width 102 height 12
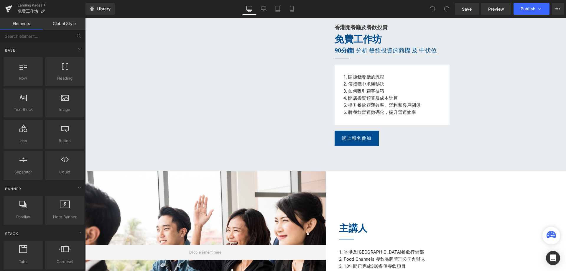
scroll to position [206, 0]
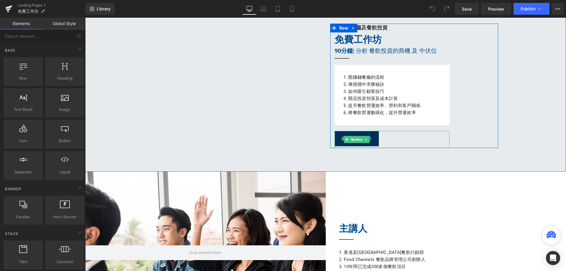
click at [371, 133] on link "網上報名參加​" at bounding box center [356, 138] width 44 height 15
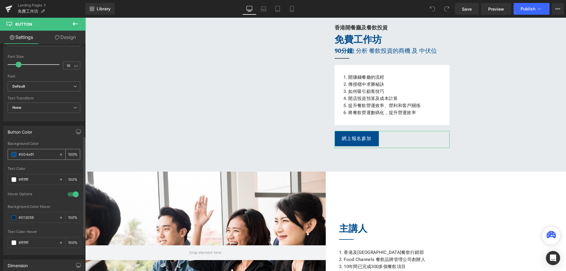
click at [43, 156] on input "#004e91" at bounding box center [38, 154] width 38 height 6
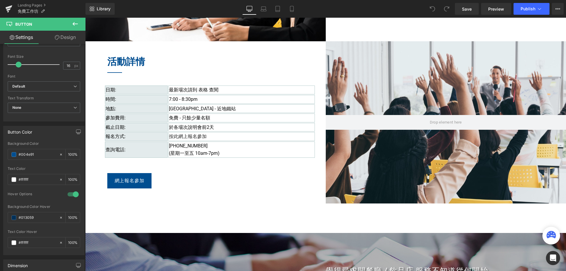
scroll to position [501, 0]
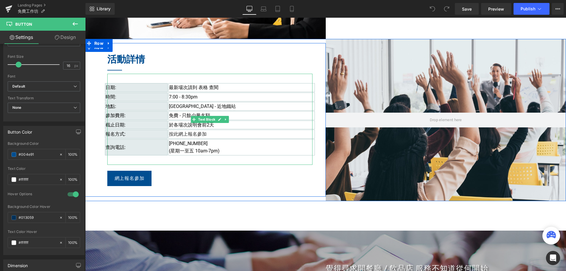
click at [203, 87] on span "最新場次請到 表格 查閱" at bounding box center [194, 88] width 50 height 6
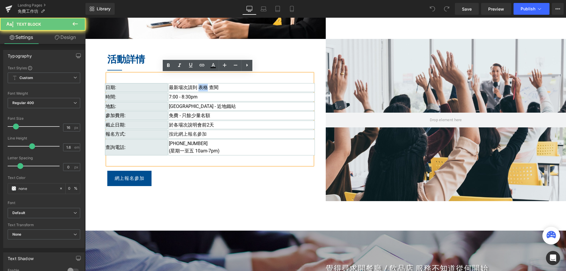
drag, startPoint x: 205, startPoint y: 86, endPoint x: 197, endPoint y: 87, distance: 7.1
click at [197, 87] on span "最新場次請到 表格 查閱" at bounding box center [194, 88] width 50 height 6
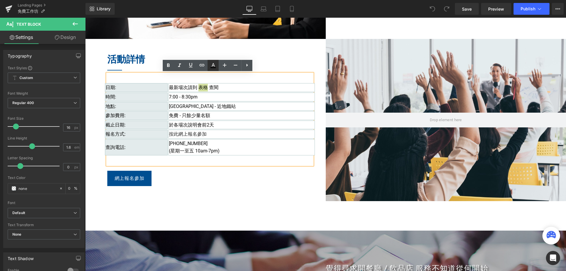
click at [212, 65] on icon at bounding box center [213, 65] width 3 height 4
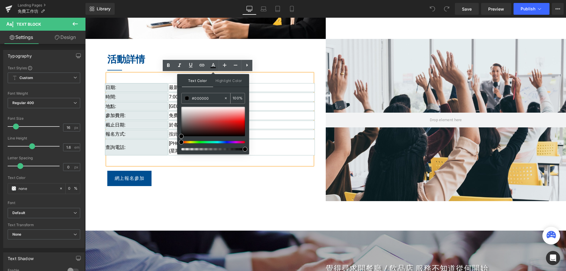
click at [211, 101] on input "#000000" at bounding box center [208, 98] width 32 height 6
paste input "4e91"
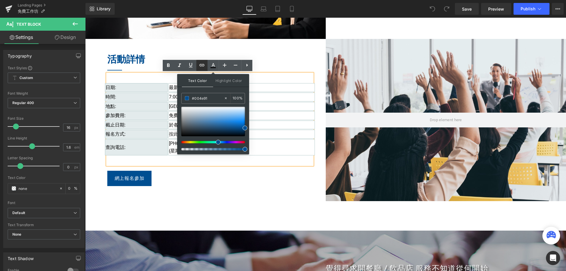
type input "#004e91"
click at [202, 66] on icon at bounding box center [201, 65] width 7 height 7
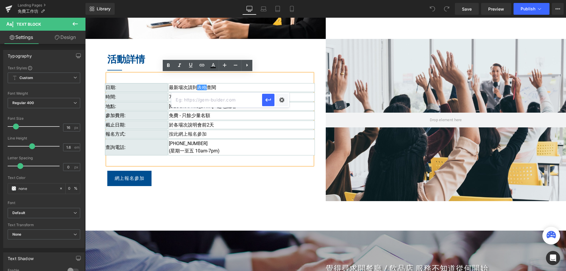
click at [206, 100] on input "text" at bounding box center [216, 100] width 91 height 15
click at [196, 101] on input "text" at bounding box center [216, 100] width 91 height 15
paste input "[URL][DOMAIN_NAME]"
type input "[URL][DOMAIN_NAME]"
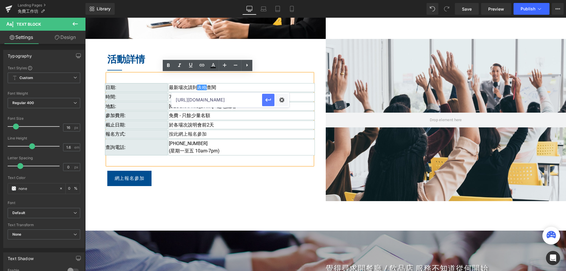
click at [273, 98] on button "button" at bounding box center [268, 100] width 12 height 12
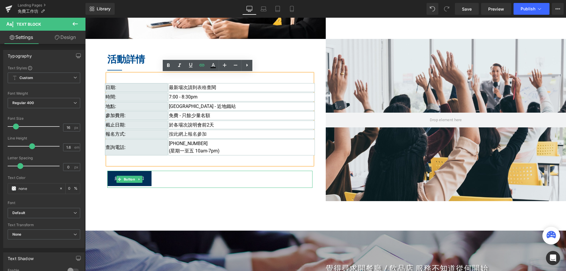
click at [145, 176] on link "網上報名參加​" at bounding box center [129, 178] width 44 height 15
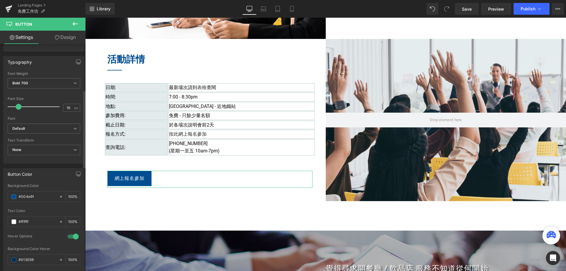
scroll to position [265, 0]
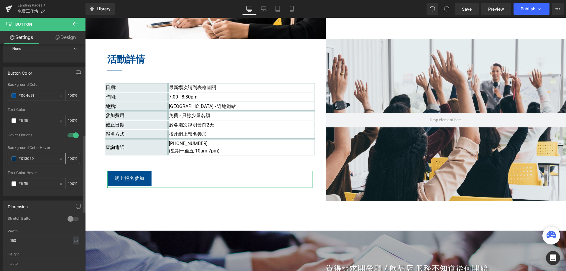
click at [37, 157] on input "#013059" at bounding box center [38, 158] width 38 height 6
drag, startPoint x: 21, startPoint y: 159, endPoint x: 70, endPoint y: 154, distance: 49.8
click at [54, 158] on div "#013059" at bounding box center [33, 158] width 51 height 10
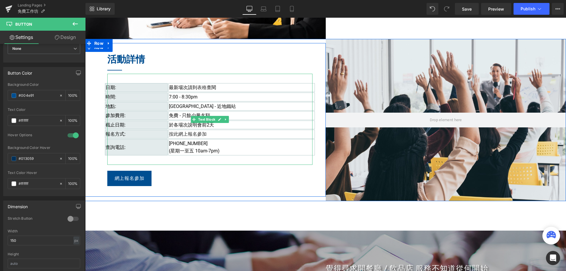
click at [206, 87] on span "最新場次請到 表格 查閱" at bounding box center [192, 88] width 47 height 6
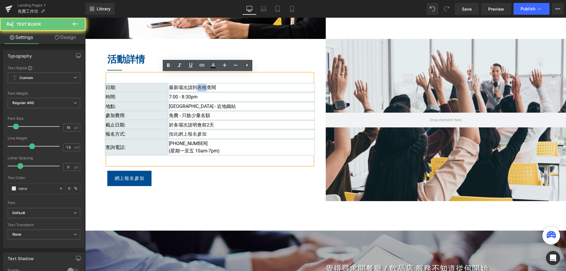
drag, startPoint x: 204, startPoint y: 88, endPoint x: 196, endPoint y: 88, distance: 8.3
click at [197, 88] on link "表格" at bounding box center [201, 88] width 9 height 6
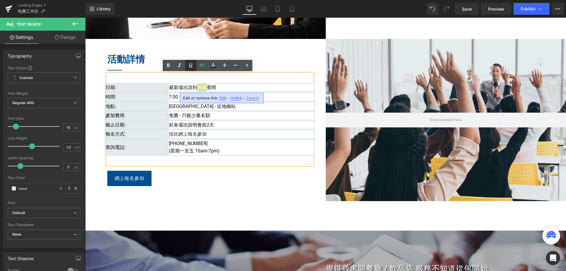
click at [188, 65] on icon at bounding box center [190, 65] width 7 height 7
click at [211, 65] on icon at bounding box center [213, 65] width 7 height 7
type input "#242424"
type input "100"
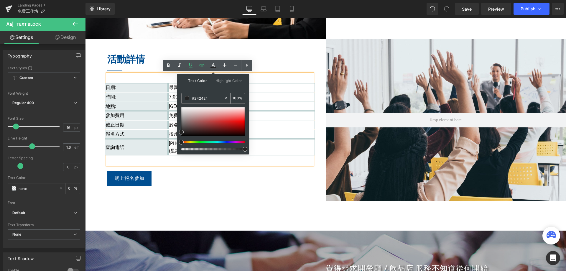
click at [216, 99] on input "#242424" at bounding box center [208, 98] width 32 height 6
drag, startPoint x: 194, startPoint y: 99, endPoint x: 222, endPoint y: 99, distance: 28.3
click at [222, 99] on input "#242424" at bounding box center [208, 98] width 32 height 6
paste input "013059"
click at [239, 89] on div "Text Color Highlight Color rgba(1, 48, 89, 1) #013059 100 % transparent transpa…" at bounding box center [213, 114] width 72 height 80
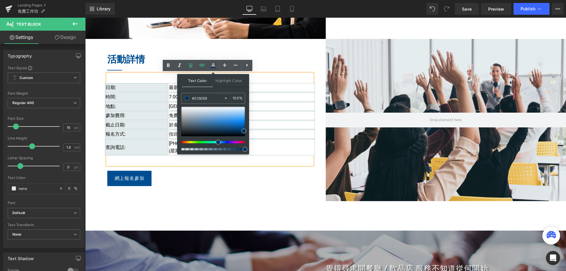
click at [281, 87] on td "最新場次請到 表格 查閱" at bounding box center [241, 87] width 146 height 9
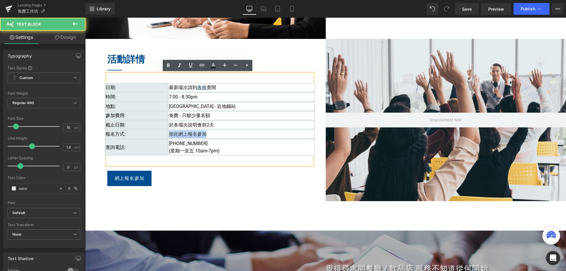
drag, startPoint x: 204, startPoint y: 134, endPoint x: 168, endPoint y: 134, distance: 36.2
click at [169, 134] on link "按此網上報名參加​" at bounding box center [188, 134] width 38 height 6
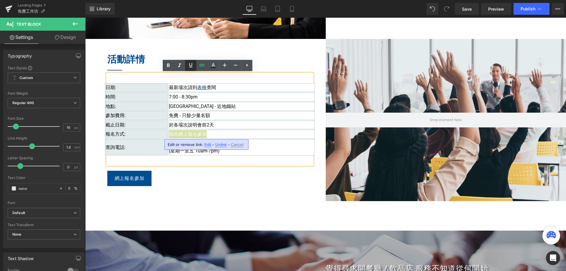
click at [191, 64] on icon at bounding box center [190, 65] width 7 height 7
click at [212, 66] on icon at bounding box center [213, 65] width 3 height 4
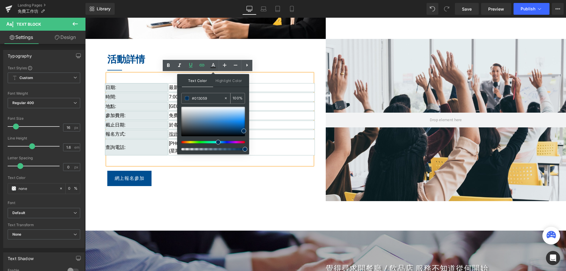
click at [210, 99] on input "#013059" at bounding box center [208, 98] width 32 height 6
click at [284, 109] on td "[GEOGRAPHIC_DATA] - 近地鐵站​" at bounding box center [241, 106] width 146 height 9
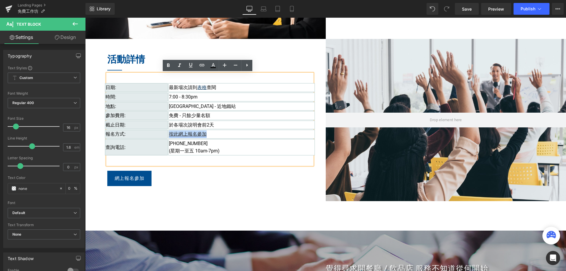
drag, startPoint x: 209, startPoint y: 136, endPoint x: 168, endPoint y: 136, distance: 41.3
click at [168, 136] on td "按此網上報名參加 ​" at bounding box center [241, 134] width 146 height 9
click at [211, 62] on icon at bounding box center [213, 65] width 7 height 7
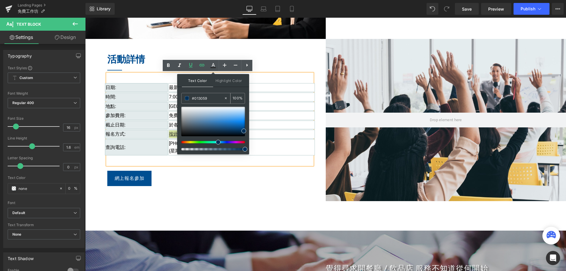
click at [213, 101] on div "#013059" at bounding box center [203, 98] width 42 height 10
drag, startPoint x: 195, startPoint y: 98, endPoint x: 220, endPoint y: 98, distance: 25.6
click at [220, 98] on input "#013059" at bounding box center [208, 98] width 32 height 6
click at [267, 105] on td "[GEOGRAPHIC_DATA] - 近地鐵站​" at bounding box center [241, 106] width 146 height 9
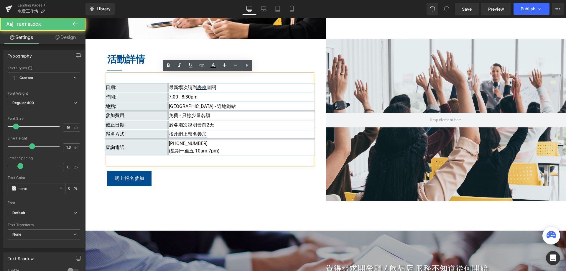
click at [199, 133] on span "按此網上報名參加" at bounding box center [188, 134] width 38 height 6
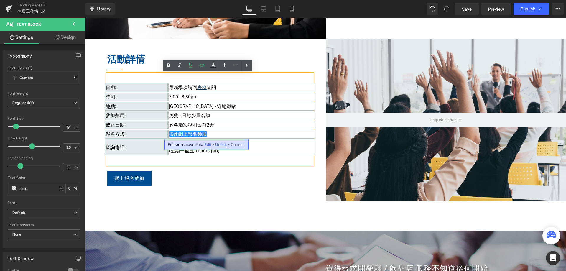
click at [207, 145] on span "Edit" at bounding box center [207, 144] width 7 height 5
click at [266, 0] on div "Text Color Highlight Color rgba(1, 48, 89, 1) #013059 100 % transparent transpa…" at bounding box center [283, 0] width 566 height 0
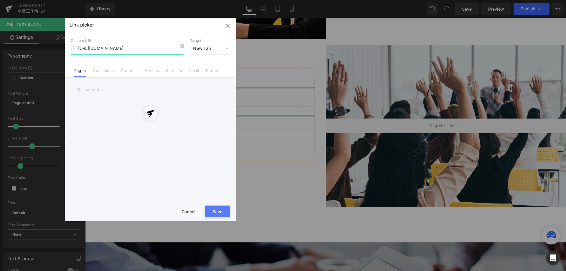
scroll to position [0, 15]
click at [229, 27] on div at bounding box center [150, 119] width 171 height 203
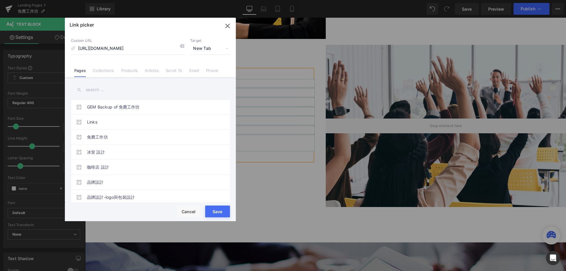
drag, startPoint x: 224, startPoint y: 26, endPoint x: 117, endPoint y: 122, distance: 144.2
click at [224, 26] on icon "button" at bounding box center [227, 25] width 9 height 9
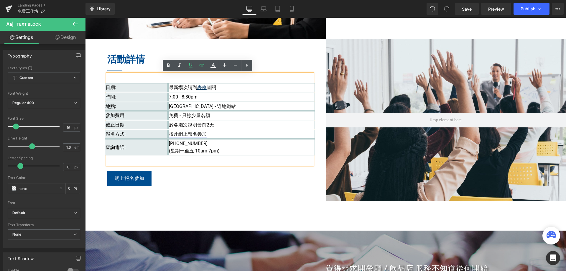
click at [201, 134] on span "按此網上報名參加" at bounding box center [188, 134] width 38 height 6
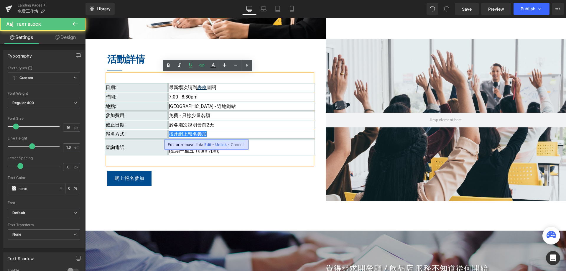
drag, startPoint x: 217, startPoint y: 145, endPoint x: 132, endPoint y: 127, distance: 86.6
click at [217, 145] on span "Unlink" at bounding box center [220, 144] width 11 height 5
click at [212, 134] on td "按此網上報名參加 ​" at bounding box center [241, 134] width 146 height 9
click at [196, 133] on span "按此網上報名參加" at bounding box center [188, 134] width 38 height 6
drag, startPoint x: 166, startPoint y: 135, endPoint x: 202, endPoint y: 134, distance: 35.7
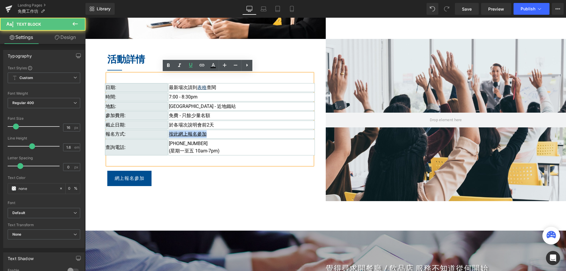
click at [202, 134] on span "按此網上報名參加" at bounding box center [188, 134] width 38 height 6
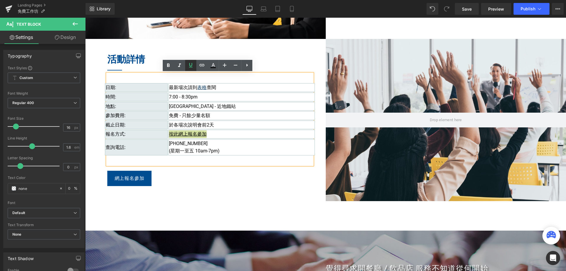
click at [192, 67] on icon at bounding box center [191, 65] width 4 height 4
click at [178, 137] on td "按此網上報名參加 ​" at bounding box center [241, 134] width 146 height 9
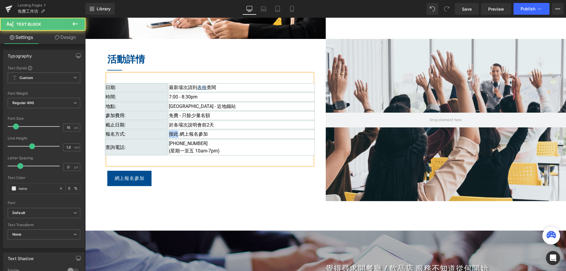
drag, startPoint x: 175, startPoint y: 134, endPoint x: 167, endPoint y: 133, distance: 8.0
click at [169, 133] on span "按此 網上報名參加 ​" at bounding box center [188, 134] width 39 height 6
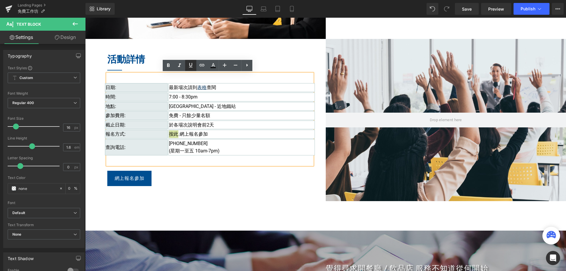
click at [192, 66] on icon at bounding box center [190, 65] width 7 height 7
click at [211, 66] on icon at bounding box center [213, 65] width 7 height 7
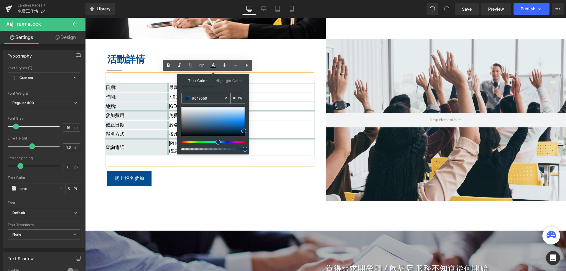
click at [207, 100] on input "#013059" at bounding box center [208, 98] width 32 height 6
paste input "text"
click at [193, 99] on input "013059" at bounding box center [208, 98] width 32 height 6
click at [211, 122] on div at bounding box center [213, 121] width 64 height 29
drag, startPoint x: 194, startPoint y: 99, endPoint x: 228, endPoint y: 99, distance: 34.2
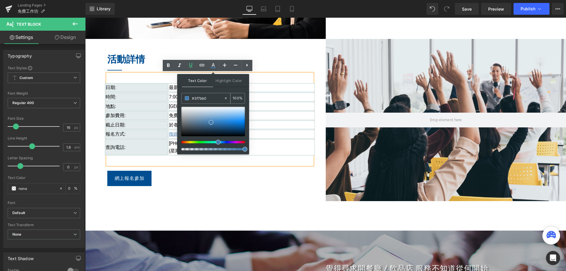
click at [228, 99] on div "#3f7bb0 100 %" at bounding box center [213, 98] width 64 height 11
paste input "013059"
type input "#013059"
click at [218, 91] on div "Text Color Highlight Color rgba(1, 48, 89, 1) #013059 100 % transparent transpa…" at bounding box center [213, 114] width 72 height 80
click at [278, 100] on td "7:00 - 8:30pm" at bounding box center [241, 97] width 146 height 9
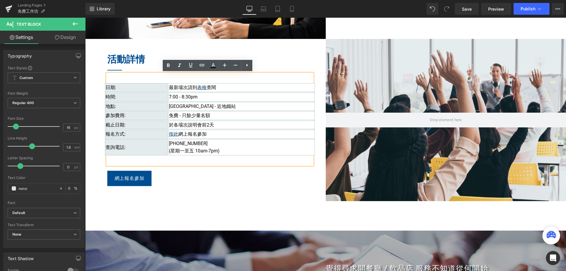
click at [212, 97] on td "7:00 - 8:30pm" at bounding box center [241, 97] width 146 height 9
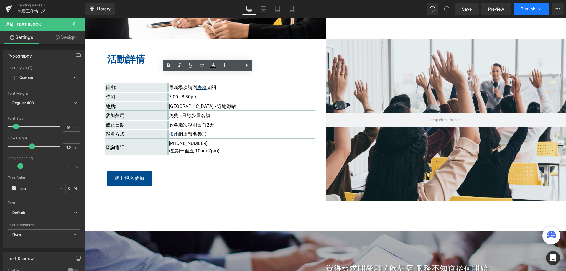
click at [533, 11] on span "Publish" at bounding box center [527, 8] width 15 height 5
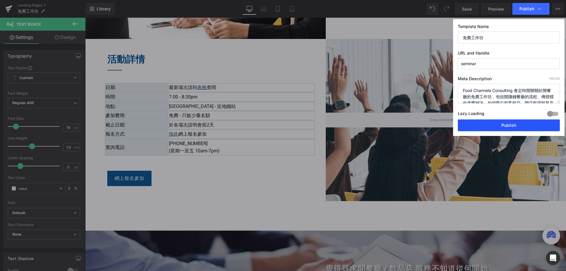
drag, startPoint x: 410, startPoint y: 105, endPoint x: 496, endPoint y: 123, distance: 87.0
click at [496, 123] on button "Publish" at bounding box center [509, 125] width 102 height 12
